Goal: Task Accomplishment & Management: Use online tool/utility

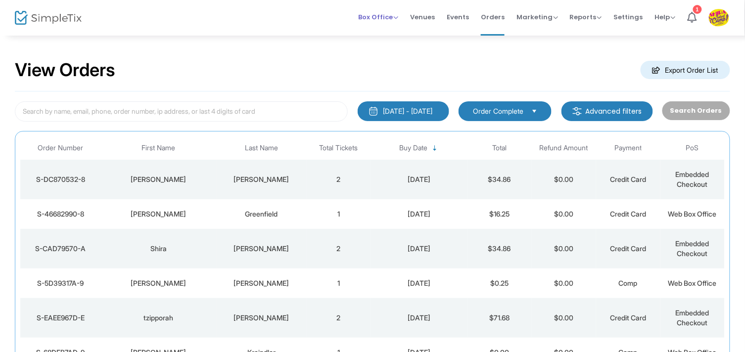
click at [372, 20] on span "Box Office" at bounding box center [378, 16] width 40 height 9
click at [369, 32] on li "Sell Tickets" at bounding box center [393, 32] width 71 height 19
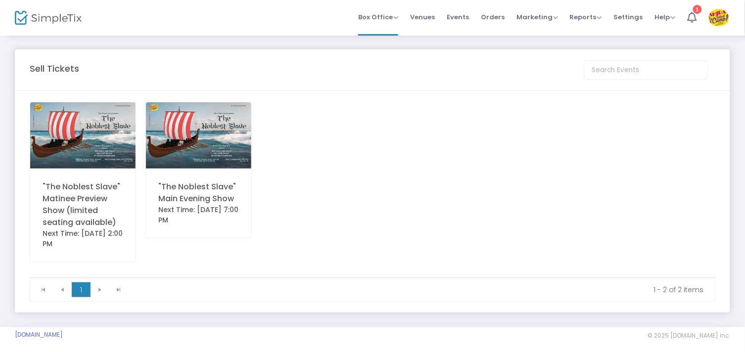
click at [229, 196] on div ""The Noblest Slave" Main Evening Show" at bounding box center [198, 193] width 81 height 24
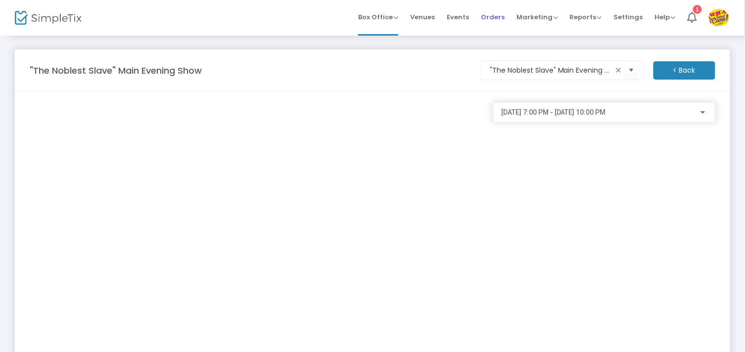
click at [495, 17] on span "Orders" at bounding box center [493, 16] width 24 height 25
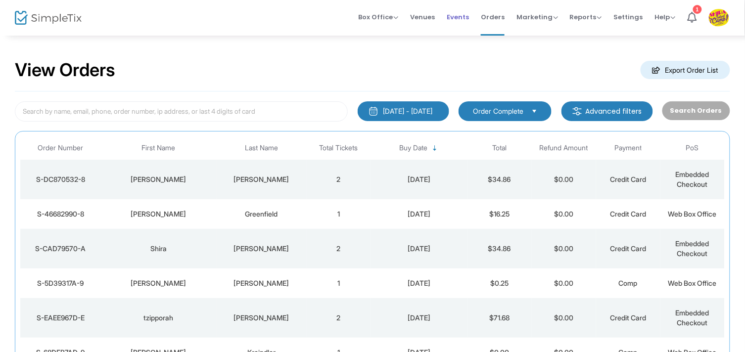
click at [464, 18] on span "Events" at bounding box center [458, 16] width 22 height 25
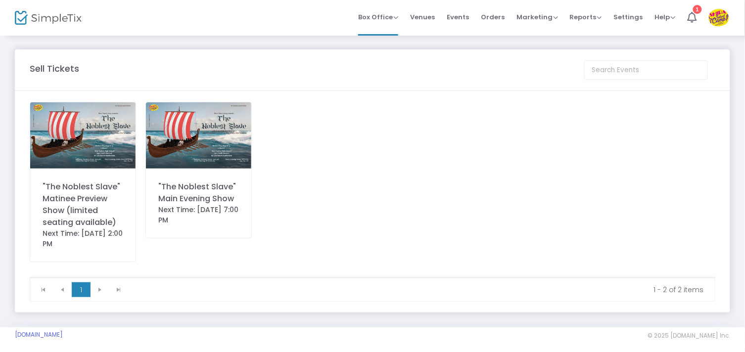
click at [217, 205] on div "Next Time: [DATE] 7:00 PM" at bounding box center [198, 215] width 81 height 21
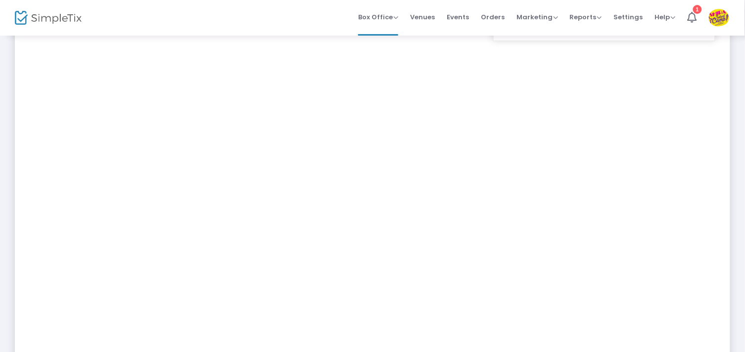
scroll to position [73, 0]
click at [501, 20] on span "Orders" at bounding box center [493, 16] width 24 height 25
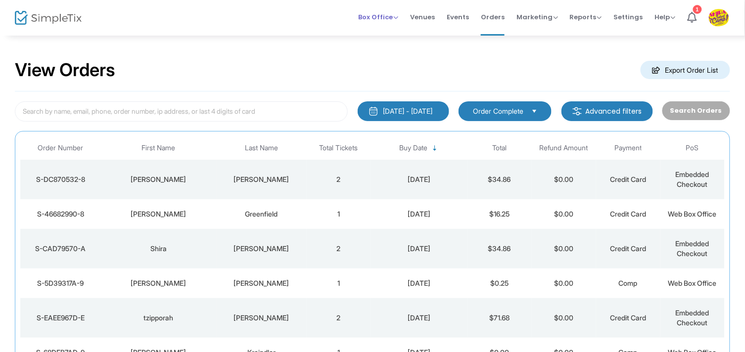
click at [386, 25] on span "Box Office Sell Tickets Bookings Sell Season Pass" at bounding box center [378, 16] width 40 height 25
click at [385, 18] on span "Box Office" at bounding box center [378, 16] width 40 height 9
click at [381, 33] on li "Sell Tickets" at bounding box center [393, 32] width 71 height 19
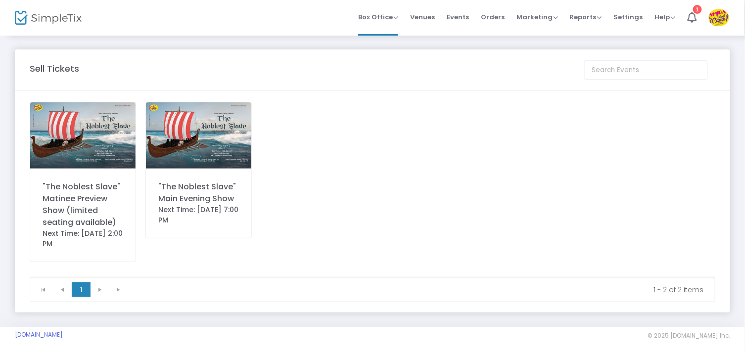
click at [180, 195] on div ""The Noblest Slave" Main Evening Show" at bounding box center [198, 193] width 81 height 24
click at [204, 152] on img at bounding box center [198, 135] width 105 height 66
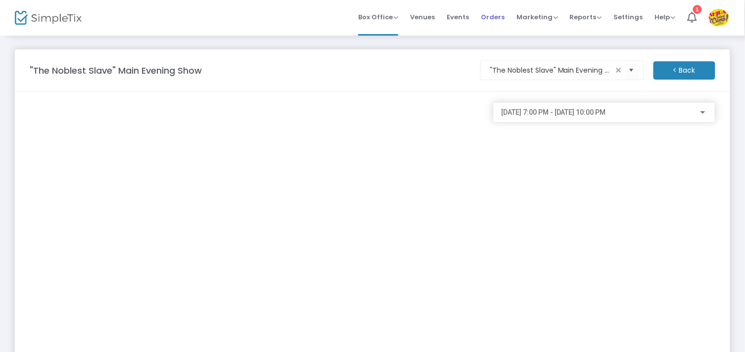
click at [500, 16] on span "Orders" at bounding box center [493, 16] width 24 height 25
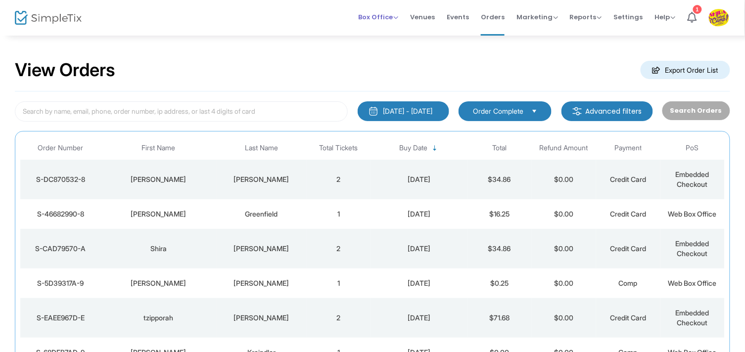
click at [375, 17] on span "Box Office" at bounding box center [378, 16] width 40 height 9
click at [387, 40] on li "Sell Tickets" at bounding box center [393, 32] width 71 height 19
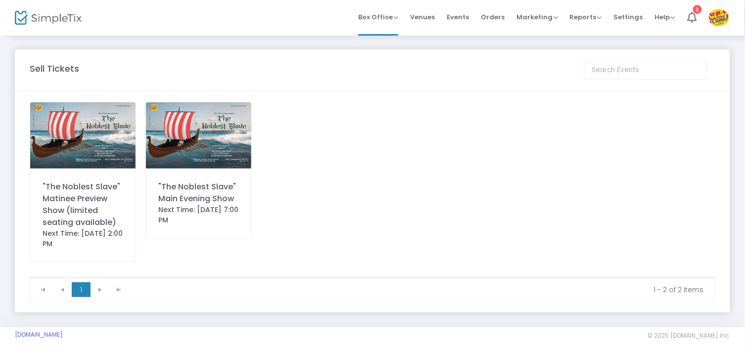
click at [230, 182] on div ""The Noblest Slave" Main Evening Show" at bounding box center [198, 193] width 81 height 24
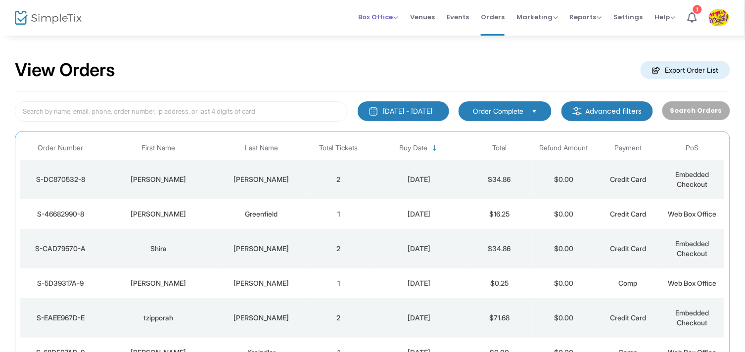
click at [384, 16] on span "Box Office" at bounding box center [378, 16] width 40 height 9
click at [377, 33] on li "Sell Tickets" at bounding box center [393, 32] width 71 height 19
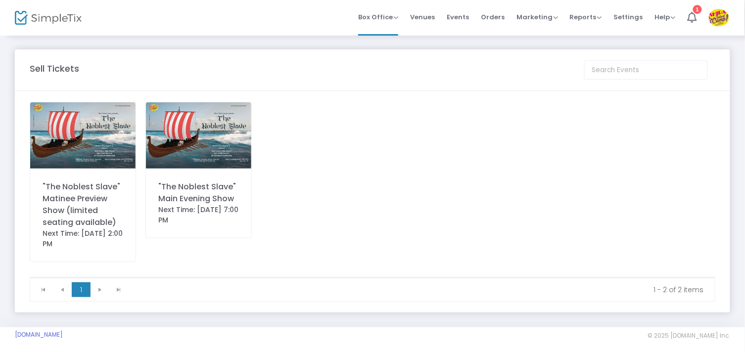
click at [198, 154] on img at bounding box center [198, 135] width 105 height 66
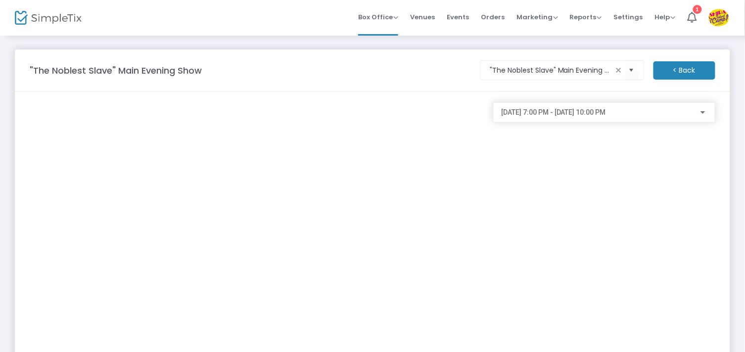
click at [726, 11] on img at bounding box center [719, 18] width 20 height 18
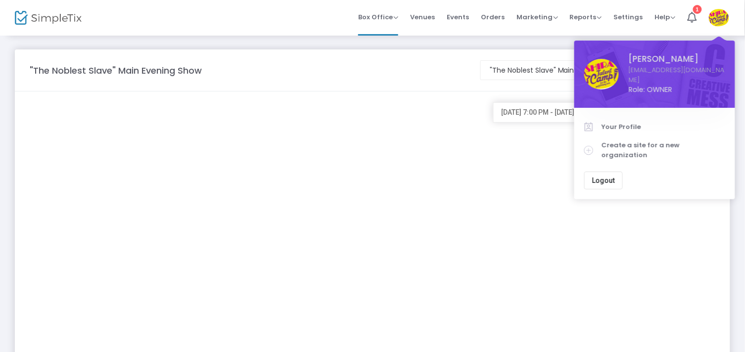
click at [609, 172] on button "Logout" at bounding box center [604, 181] width 39 height 18
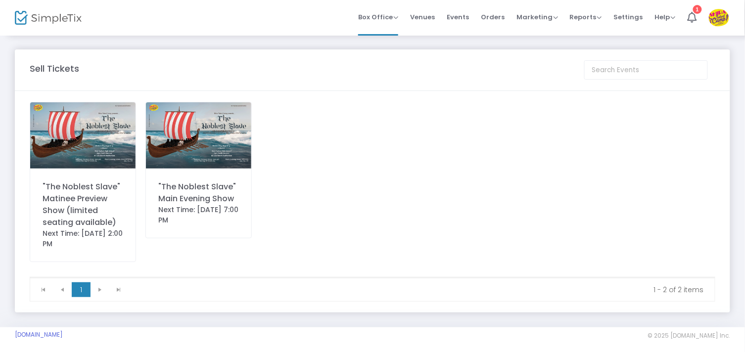
click at [221, 184] on div ""The Noblest Slave" Main Evening Show" at bounding box center [198, 193] width 81 height 24
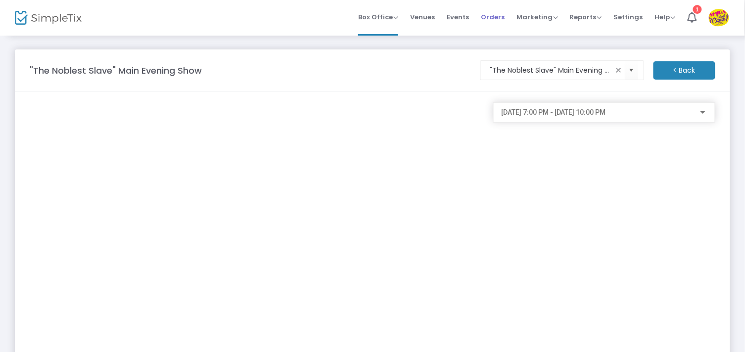
click at [497, 23] on span "Orders" at bounding box center [493, 16] width 24 height 25
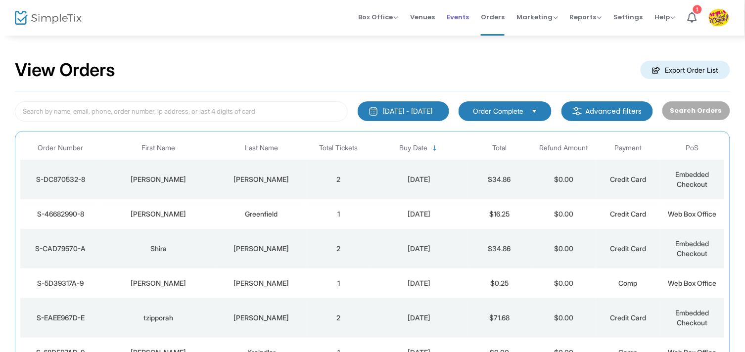
click at [463, 16] on span "Events" at bounding box center [458, 16] width 22 height 25
